Goal: Information Seeking & Learning: Learn about a topic

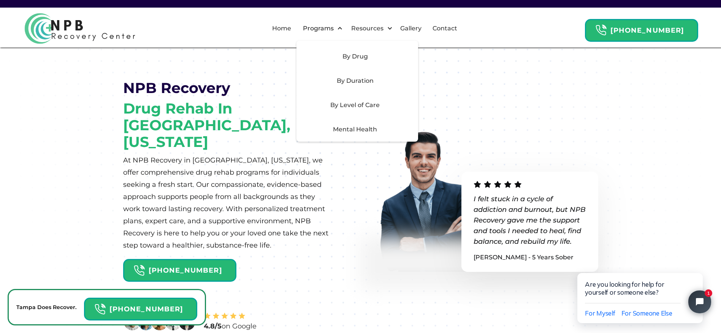
click at [349, 57] on div "By Drug" at bounding box center [355, 56] width 108 height 9
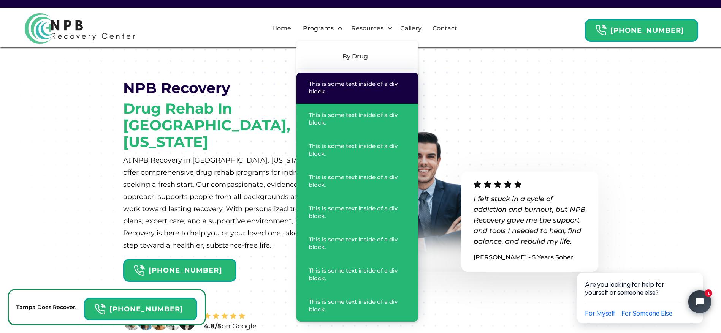
click at [378, 95] on div "This is some text inside of a div block." at bounding box center [360, 87] width 102 height 15
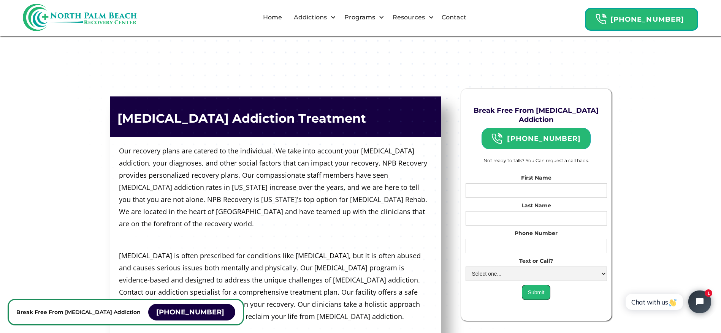
scroll to position [304, 0]
